Goal: Task Accomplishment & Management: Use online tool/utility

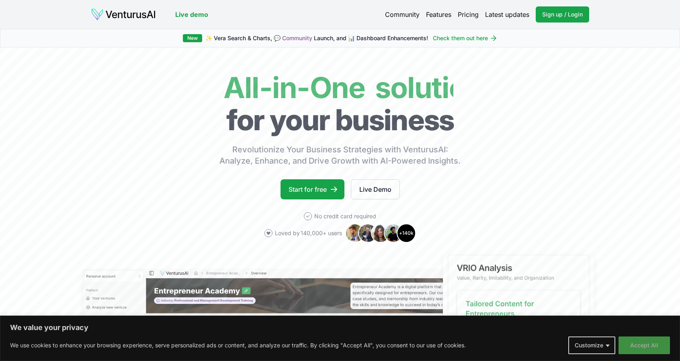
drag, startPoint x: 656, startPoint y: 341, endPoint x: 651, endPoint y: 341, distance: 4.9
click at [656, 341] on button "Accept All" at bounding box center [644, 346] width 51 height 18
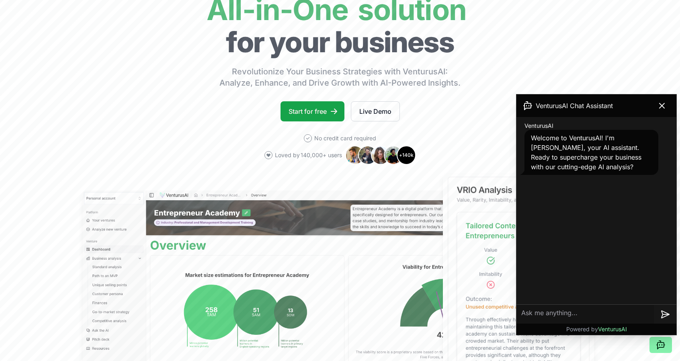
scroll to position [40, 0]
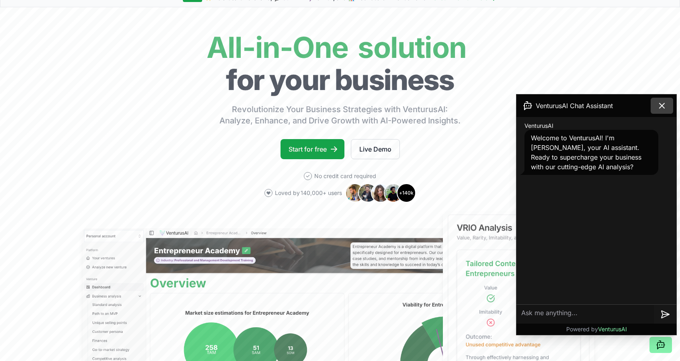
click at [664, 108] on icon at bounding box center [663, 106] width 10 height 10
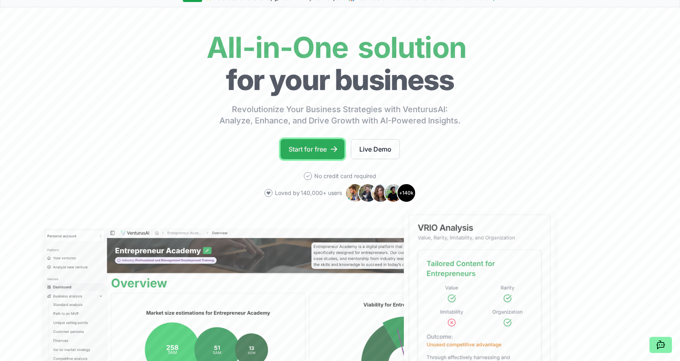
click at [310, 146] on link "Start for free" at bounding box center [313, 149] width 64 height 20
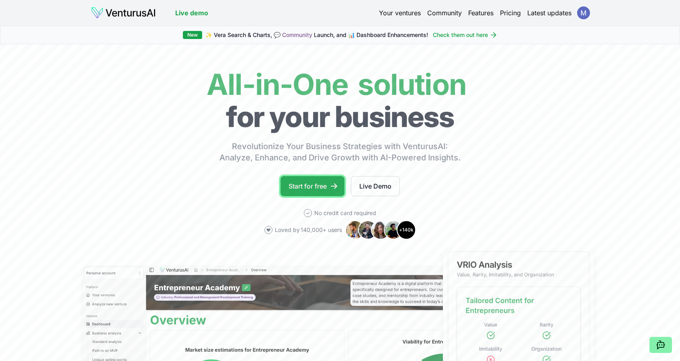
click at [305, 182] on link "Start for free" at bounding box center [313, 186] width 64 height 20
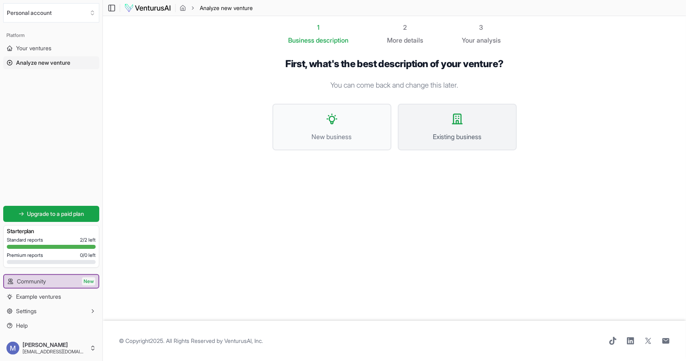
click at [444, 127] on button "Existing business" at bounding box center [457, 127] width 119 height 47
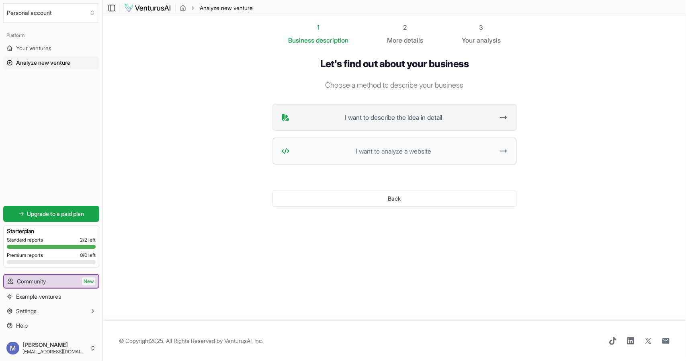
click at [414, 119] on span "I want to describe the idea in detail" at bounding box center [393, 118] width 201 height 10
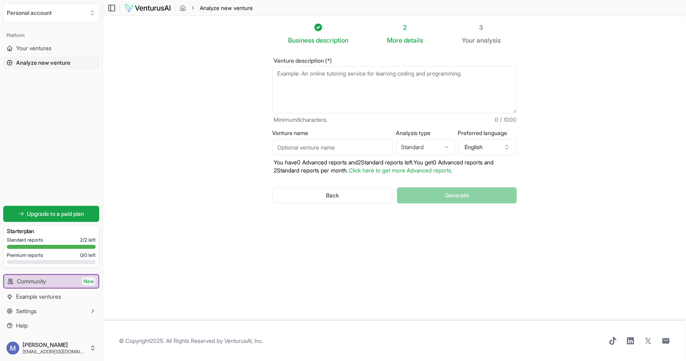
click at [332, 75] on textarea "Venture description (*)" at bounding box center [395, 89] width 245 height 47
click at [349, 81] on textarea "Venture description (*)" at bounding box center [395, 89] width 245 height 47
type textarea "I"
drag, startPoint x: 271, startPoint y: 164, endPoint x: 289, endPoint y: 164, distance: 17.3
click at [289, 164] on div "Venture description (*) Improving our live balance sheet and improving variance…" at bounding box center [395, 137] width 270 height 184
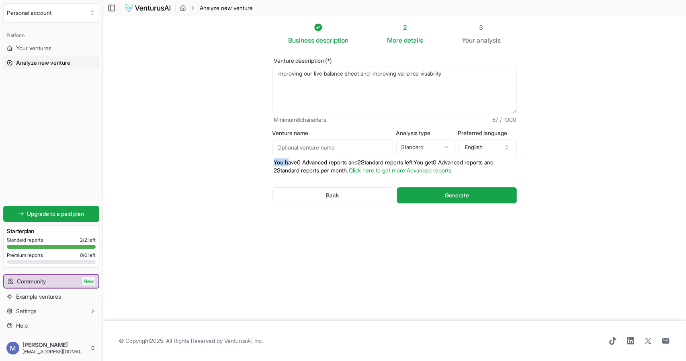
click at [289, 164] on p "You have 0 Advanced reports and 2 Standard reports left. Y ou get 0 Advanced re…" at bounding box center [395, 166] width 245 height 16
click at [475, 74] on textarea "Improving our live balance sheet and improving variance visability" at bounding box center [395, 89] width 245 height 47
type textarea "Improving our live balance sheet and improving variance visability between reve…"
click at [424, 142] on html "We value your privacy We use cookies to enhance your browsing experience, serve…" at bounding box center [343, 180] width 686 height 361
select select "advanced"
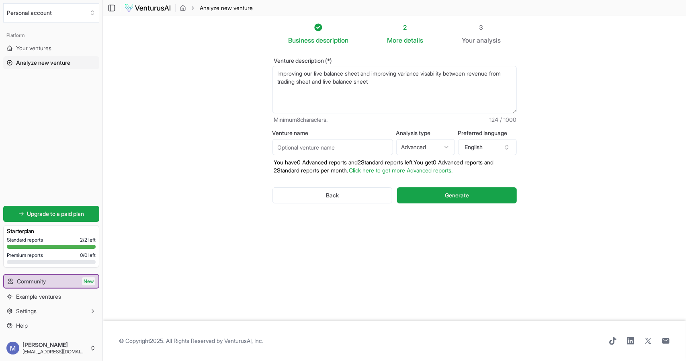
click at [326, 150] on input "Venture name" at bounding box center [333, 147] width 121 height 16
type input "[PERSON_NAME] improvements"
click at [482, 198] on button "Generate" at bounding box center [456, 195] width 119 height 16
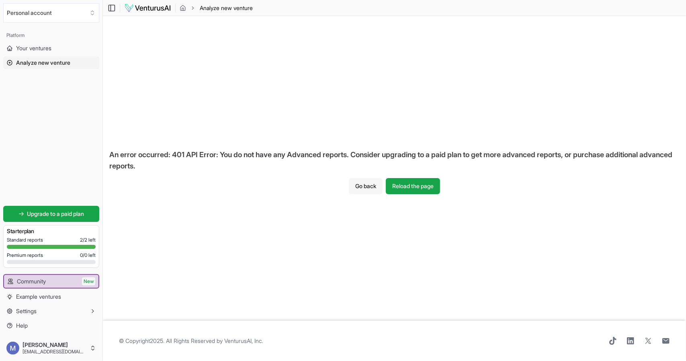
click at [356, 187] on button "Go back" at bounding box center [366, 186] width 34 height 16
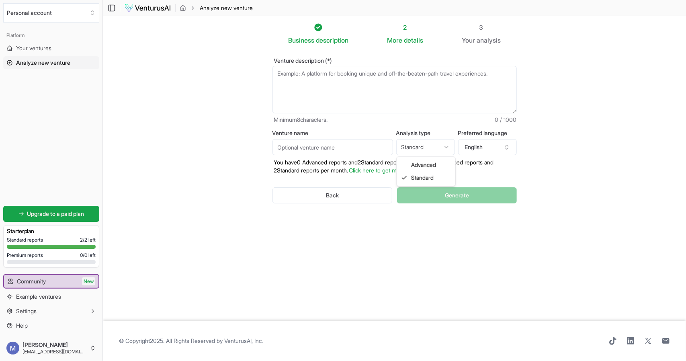
click at [427, 151] on html "We value your privacy We use cookies to enhance your browsing experience, serve…" at bounding box center [343, 180] width 686 height 361
click at [457, 192] on div "Back Generate" at bounding box center [395, 196] width 245 height 42
click at [432, 91] on textarea "Venture description (*)" at bounding box center [395, 89] width 245 height 47
click at [499, 75] on textarea "Venture description (*)" at bounding box center [395, 89] width 245 height 47
click at [501, 76] on textarea "Venture description (*)" at bounding box center [395, 89] width 245 height 47
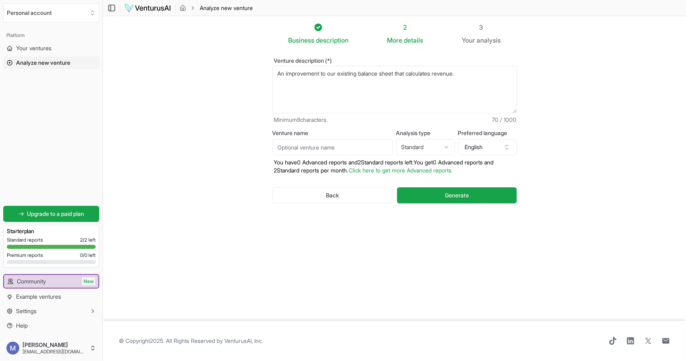
drag, startPoint x: 328, startPoint y: 73, endPoint x: 333, endPoint y: 73, distance: 5.2
click at [329, 73] on textarea "An improvement to our existing balance sheet that calculates revenue." at bounding box center [395, 89] width 245 height 47
click at [319, 84] on textarea "An improvement to variance visability to our existing balance sheet that calcul…" at bounding box center [395, 89] width 245 height 47
click at [285, 74] on textarea "An improvement to variance visability to our existing balance sheet that calcul…" at bounding box center [395, 89] width 245 height 47
drag, startPoint x: 305, startPoint y: 87, endPoint x: 318, endPoint y: 82, distance: 14.0
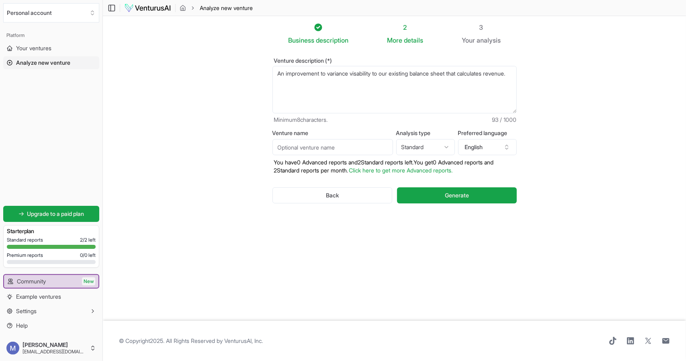
click at [306, 86] on textarea "An improvement to variance visability to our existing balance sheet that calcul…" at bounding box center [395, 89] width 245 height 47
click at [324, 81] on textarea "An improvement to variance visability to our existing balance sheet that calcul…" at bounding box center [395, 89] width 245 height 47
click at [351, 72] on textarea "An improvement to variance visability to our existing balance sheet that calcul…" at bounding box center [395, 89] width 245 height 47
click at [368, 73] on textarea "An improvement to variance visability to our existing balance sheet that calcul…" at bounding box center [395, 89] width 245 height 47
click at [388, 74] on textarea "An improvement to variance visability to our existing balance sheet that calcul…" at bounding box center [395, 89] width 245 height 47
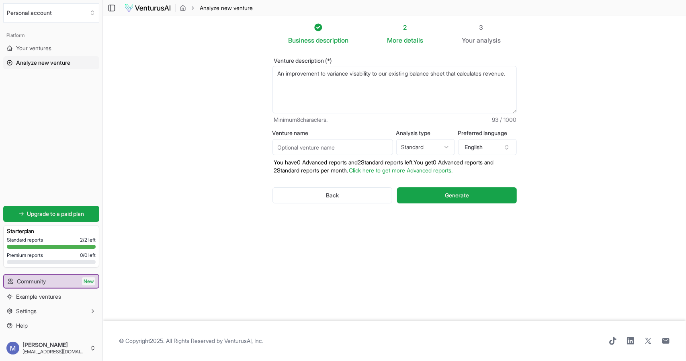
click at [373, 86] on textarea "An improvement to variance visability to our existing balance sheet that calcul…" at bounding box center [395, 89] width 245 height 47
click at [383, 74] on textarea "An improvement to variance visability to our existing balance sheet that calcul…" at bounding box center [395, 89] width 245 height 47
click at [368, 86] on textarea "An improvement to variance visability between our existing balance sheet that c…" at bounding box center [395, 89] width 245 height 47
type textarea "An improvement to variance visability between our existing balance sheet that c…"
click at [348, 150] on input "Venture name" at bounding box center [333, 147] width 121 height 16
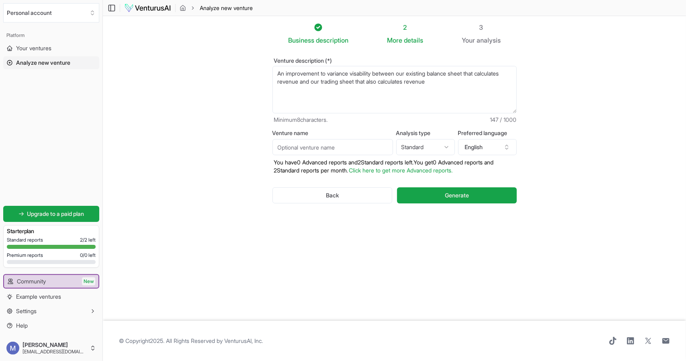
type input "[PERSON_NAME] improvements"
click at [457, 193] on span "Generate" at bounding box center [457, 195] width 24 height 8
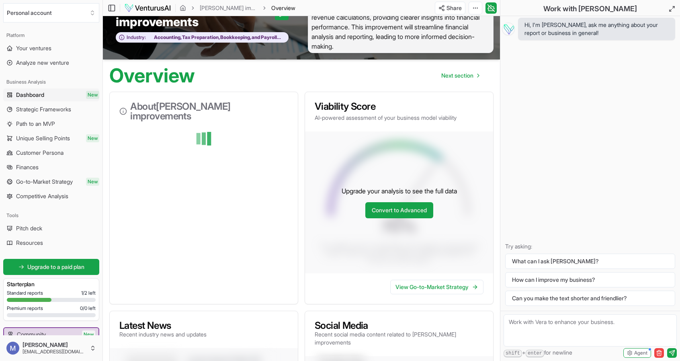
scroll to position [40, 0]
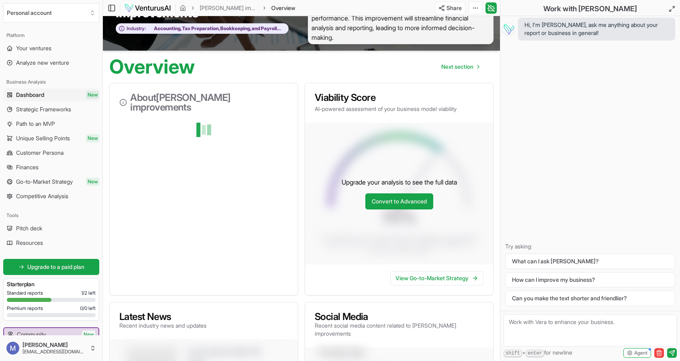
click at [123, 99] on icon at bounding box center [123, 103] width 8 height 8
click at [212, 165] on div at bounding box center [204, 151] width 188 height 58
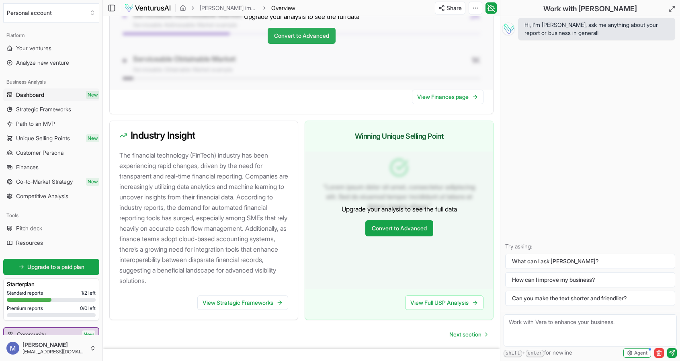
scroll to position [742, 0]
